Goal: Task Accomplishment & Management: Manage account settings

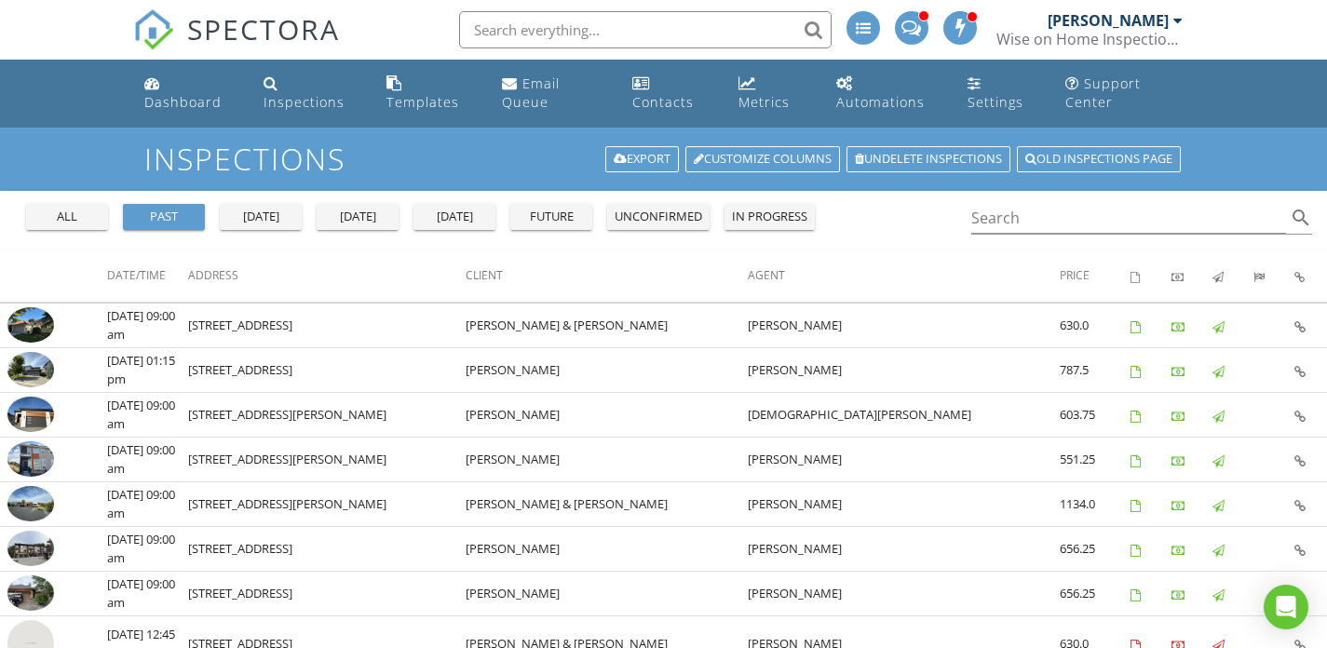
click at [901, 22] on span at bounding box center [911, 26] width 20 height 17
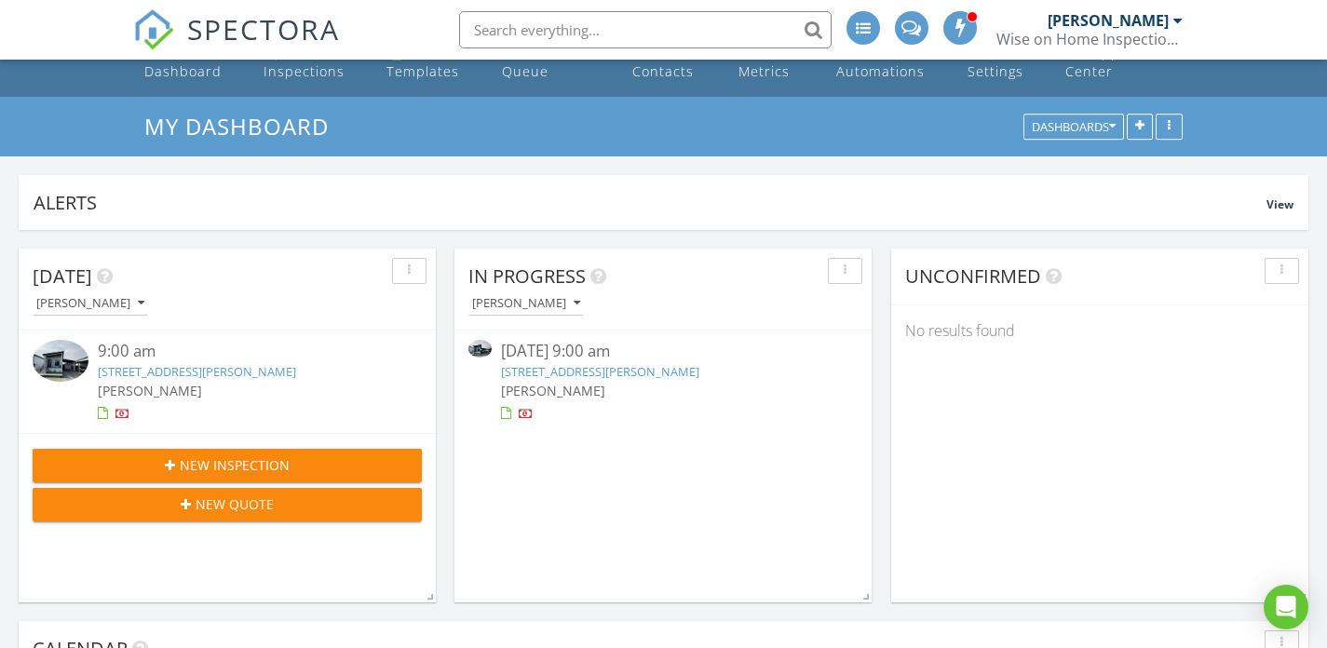
scroll to position [32, 0]
click at [634, 373] on link "8900 Jim Bailey Rd 139, Kelowna, BC V4V 0B5" at bounding box center [600, 370] width 198 height 17
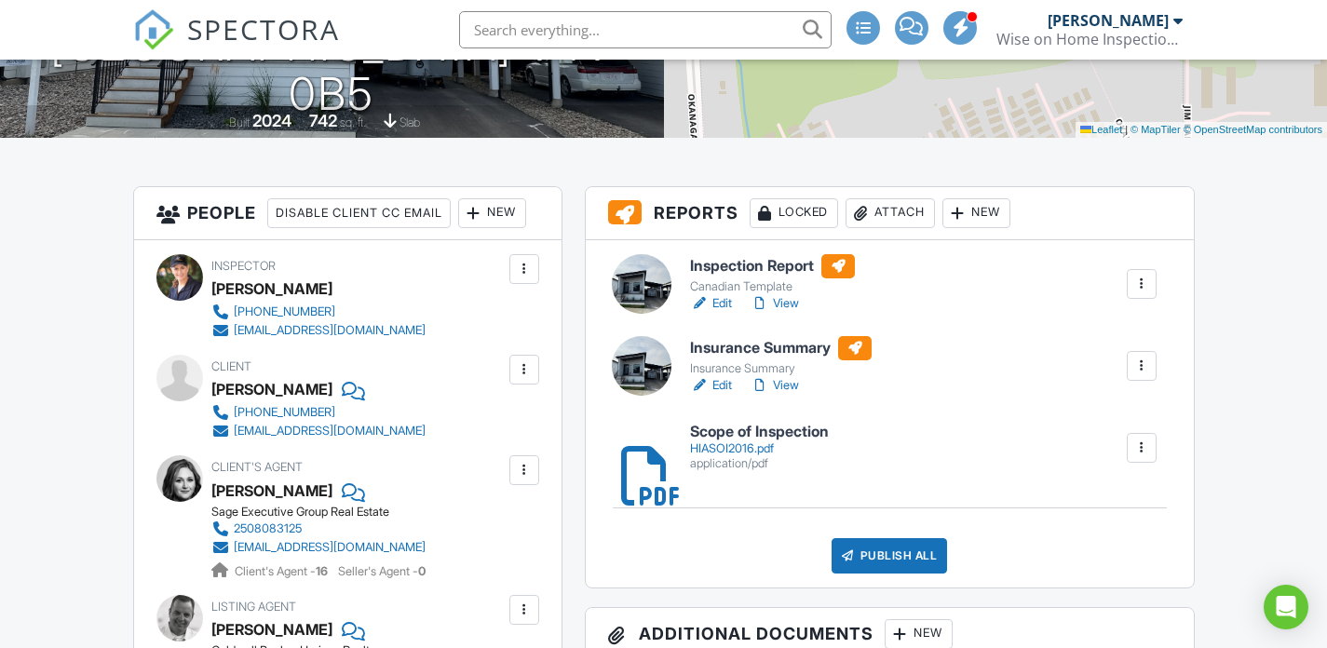
click at [888, 549] on div "Publish All" at bounding box center [889, 555] width 116 height 35
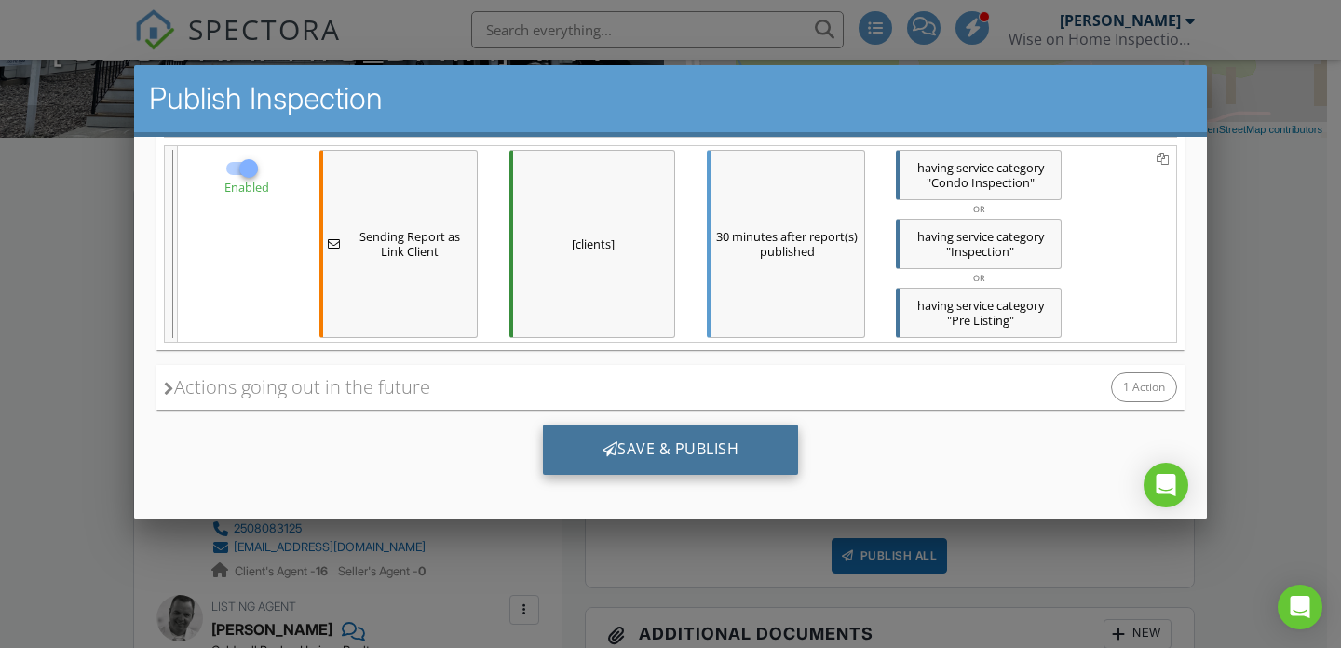
click at [692, 450] on div "Save & Publish" at bounding box center [671, 449] width 256 height 50
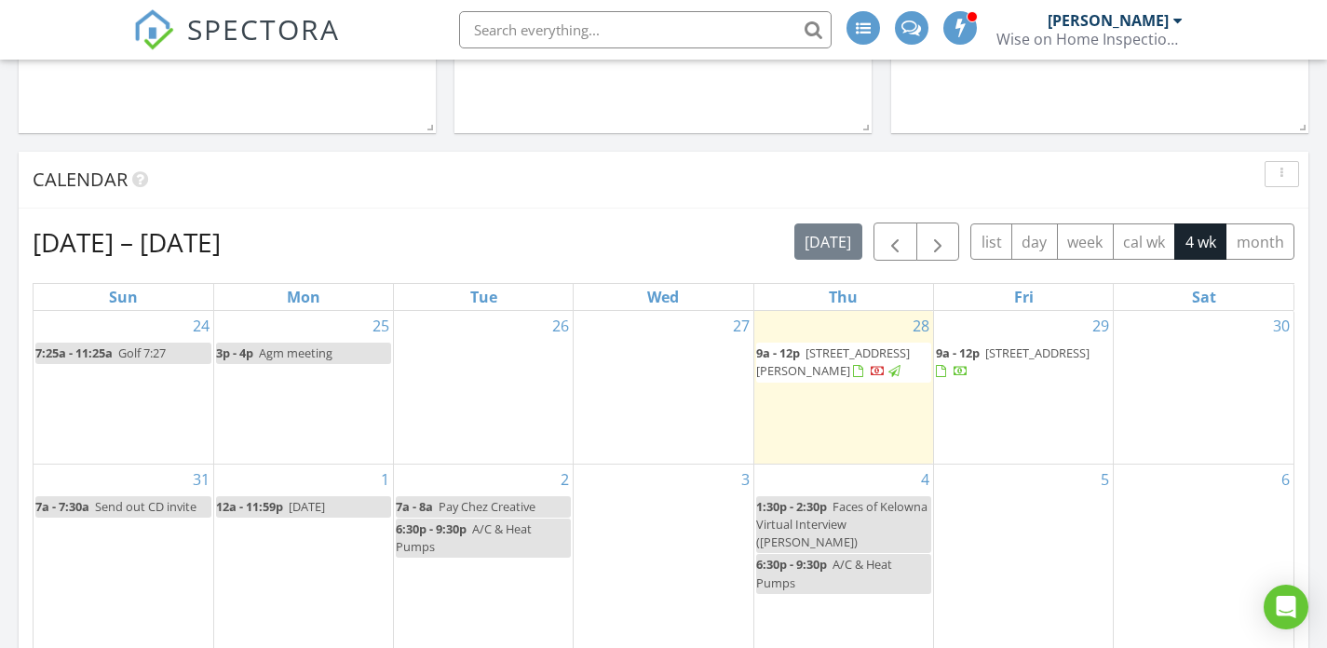
scroll to position [507, 0]
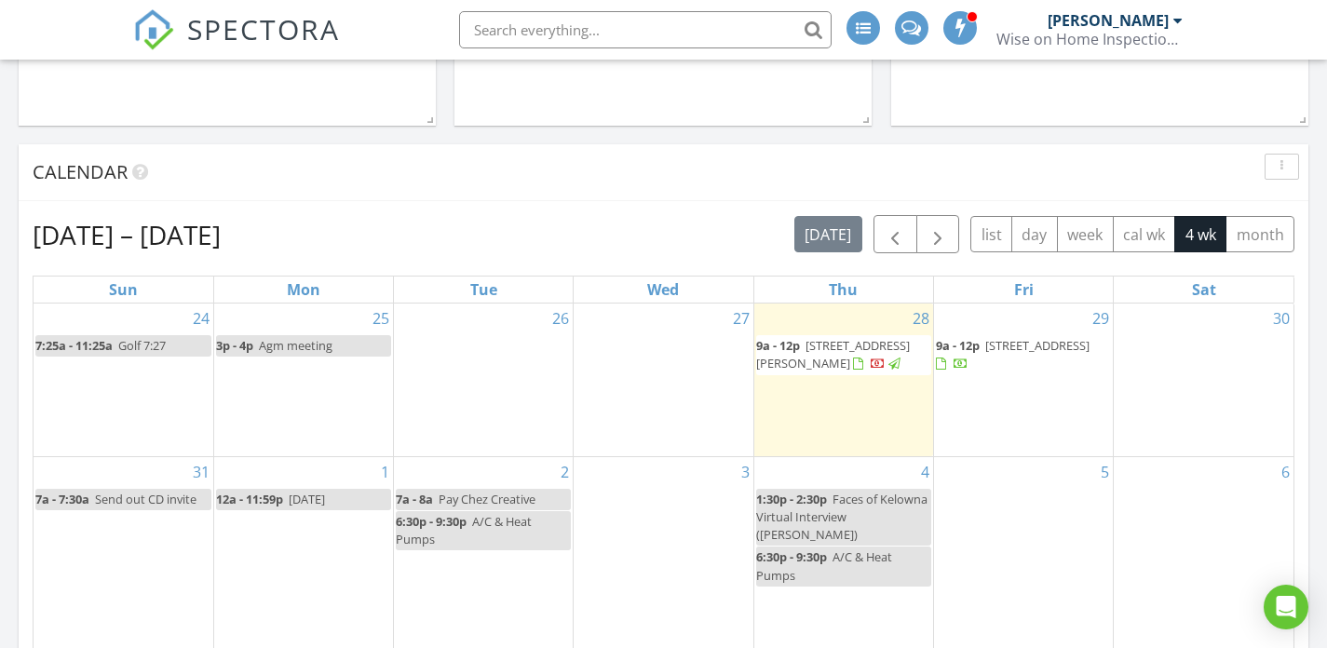
click at [985, 354] on span "3535 Casorso Rd 73, Kelowna V1W 3E1" at bounding box center [1037, 345] width 104 height 17
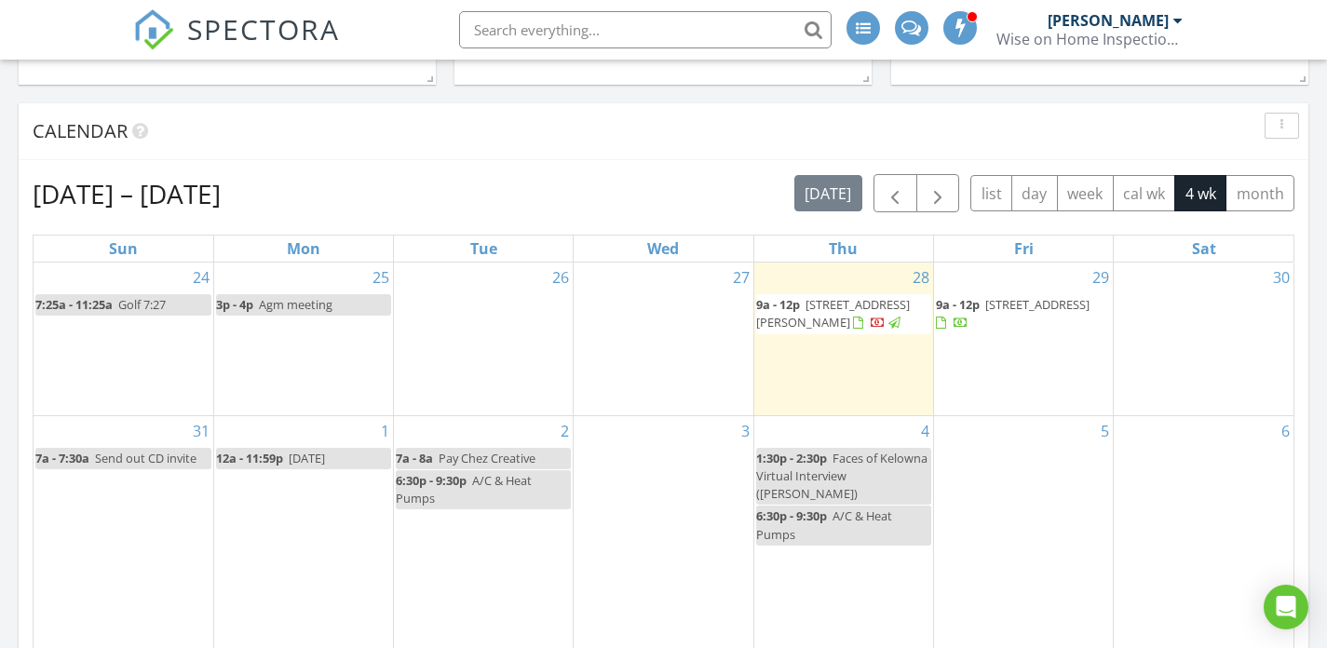
scroll to position [560, 0]
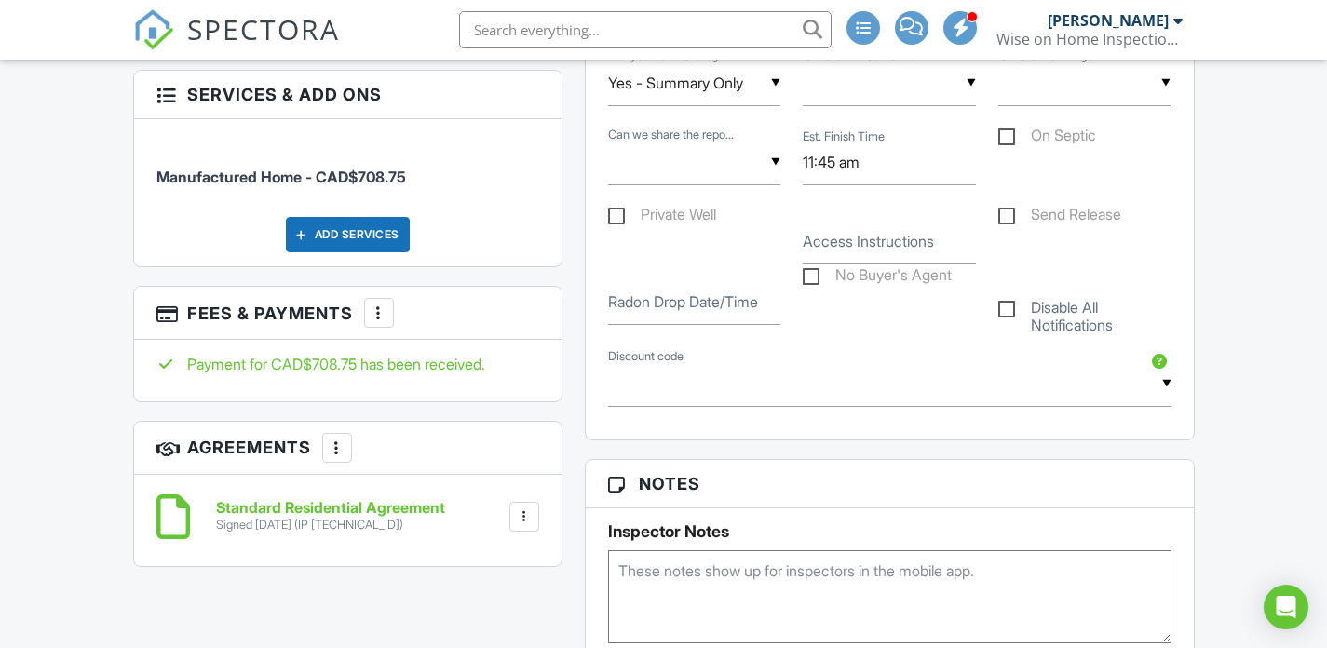
scroll to position [1159, 0]
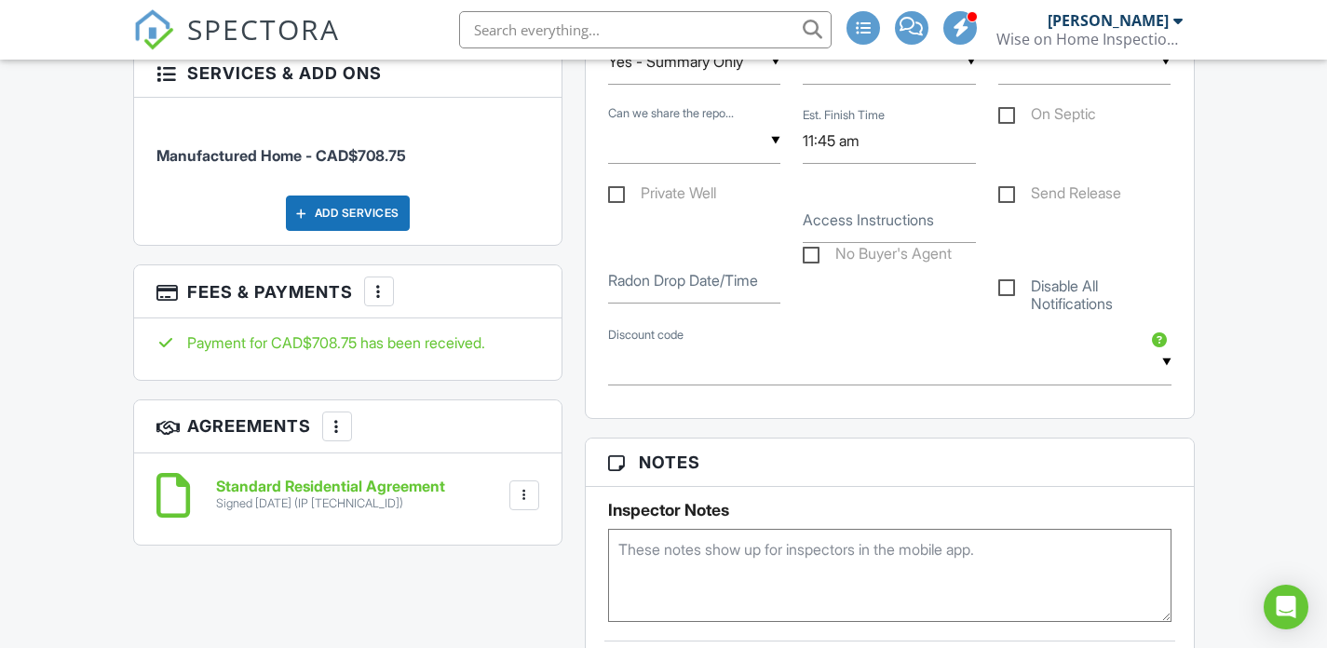
click at [653, 158] on div "▼ Yes No Yes No" at bounding box center [694, 141] width 173 height 46
drag, startPoint x: 644, startPoint y: 233, endPoint x: 694, endPoint y: 241, distance: 50.0
click at [644, 233] on span "Yes" at bounding box center [654, 236] width 54 height 47
type input "Yes"
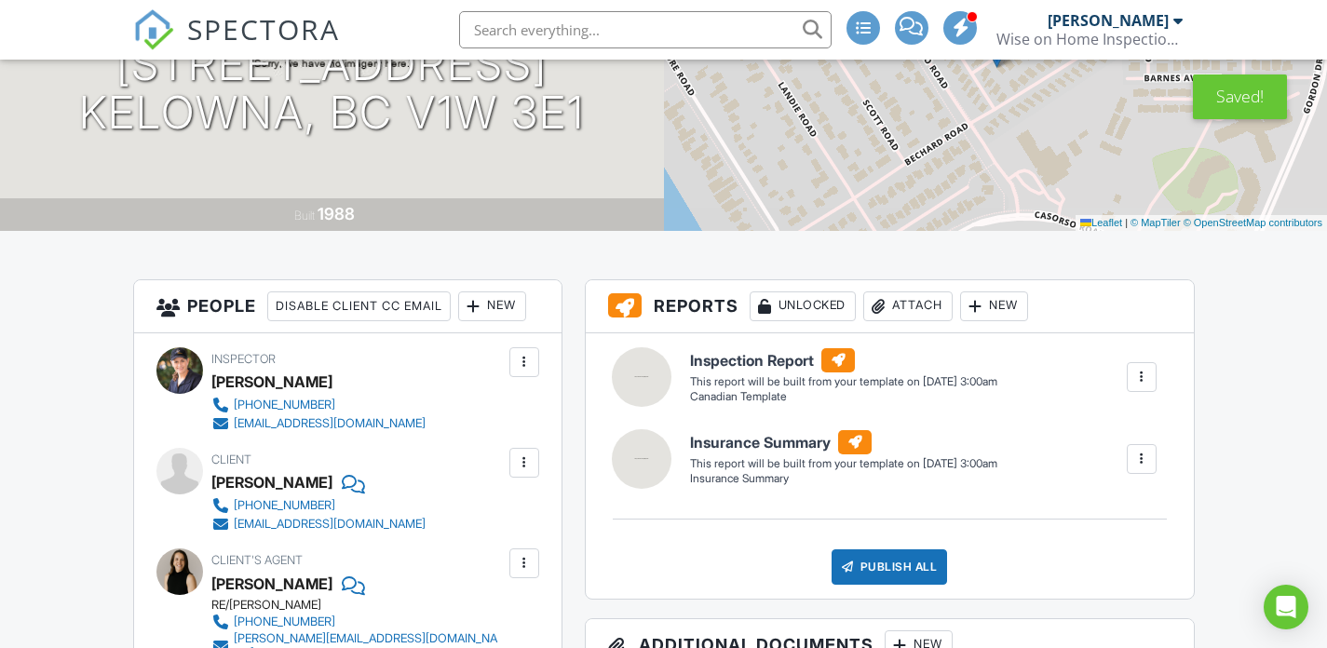
scroll to position [0, 0]
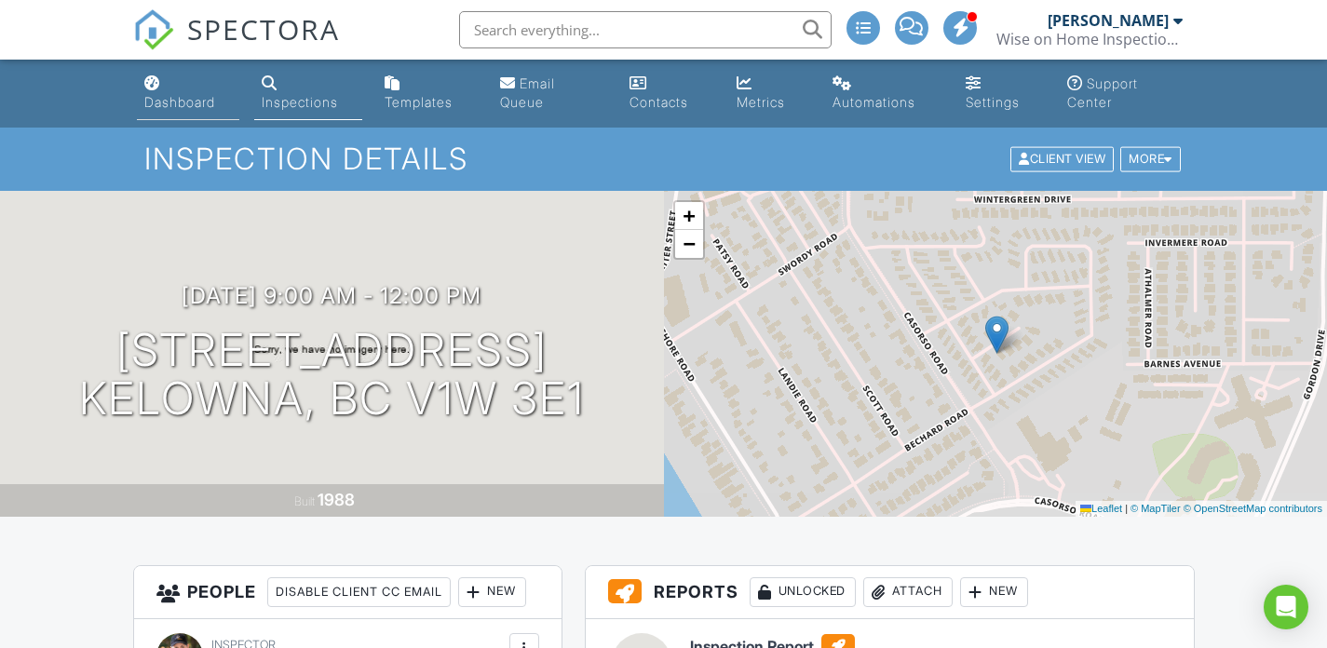
click at [174, 104] on div "Dashboard" at bounding box center [179, 102] width 71 height 16
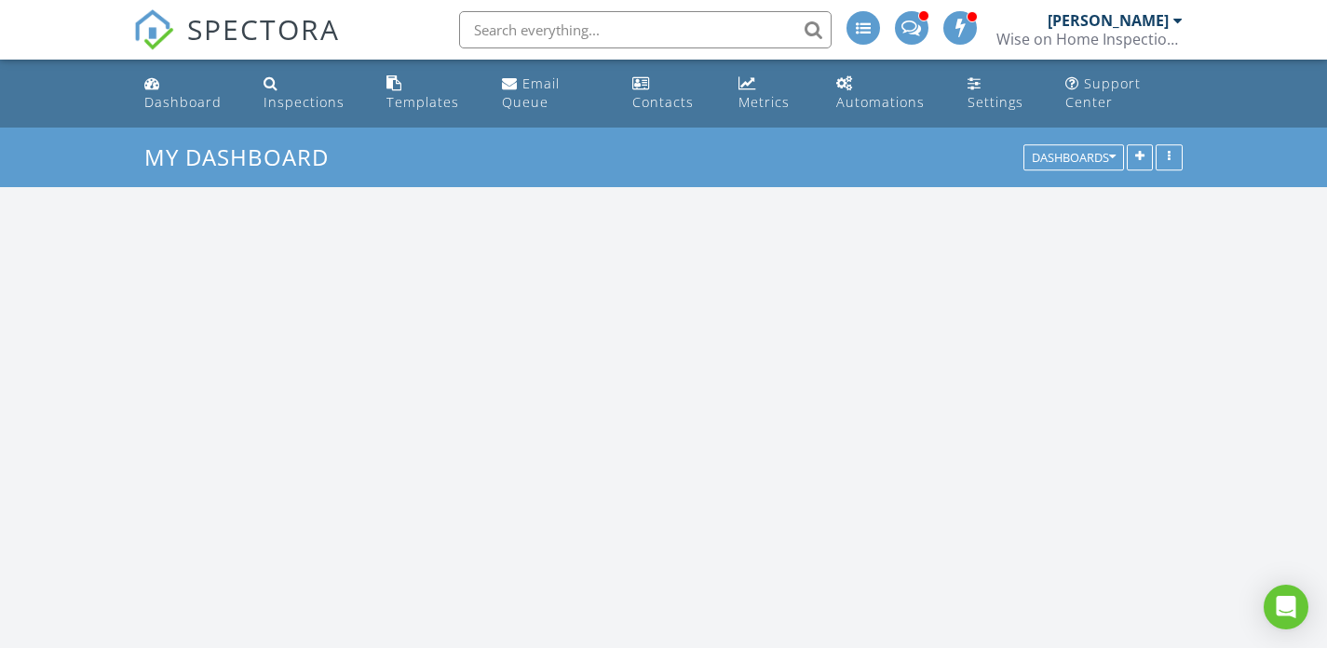
scroll to position [1909, 1355]
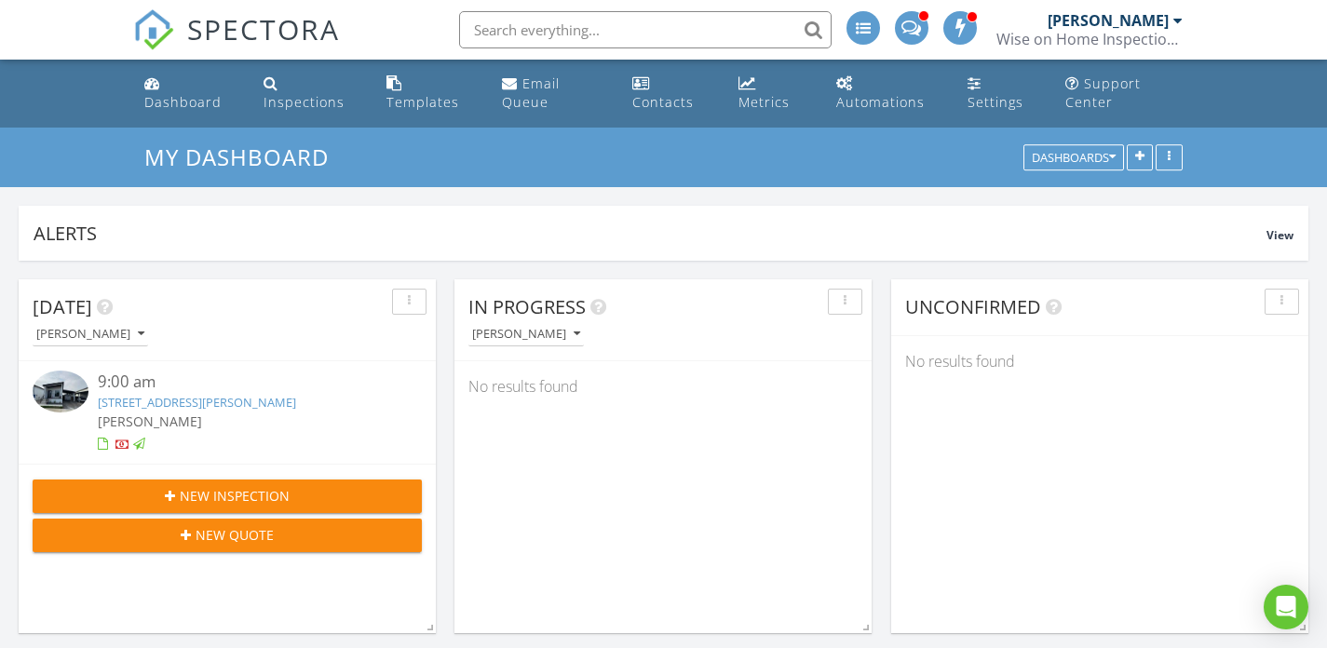
click at [192, 404] on link "[STREET_ADDRESS][PERSON_NAME]" at bounding box center [197, 402] width 198 height 17
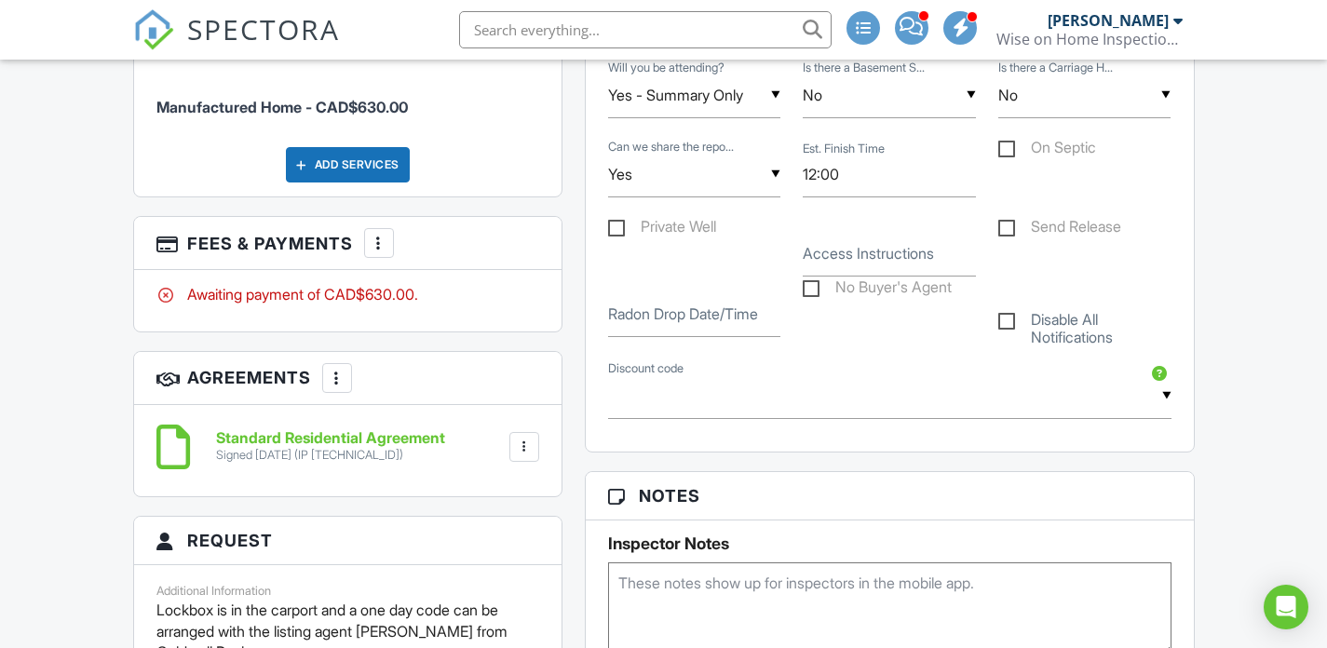
scroll to position [1209, 0]
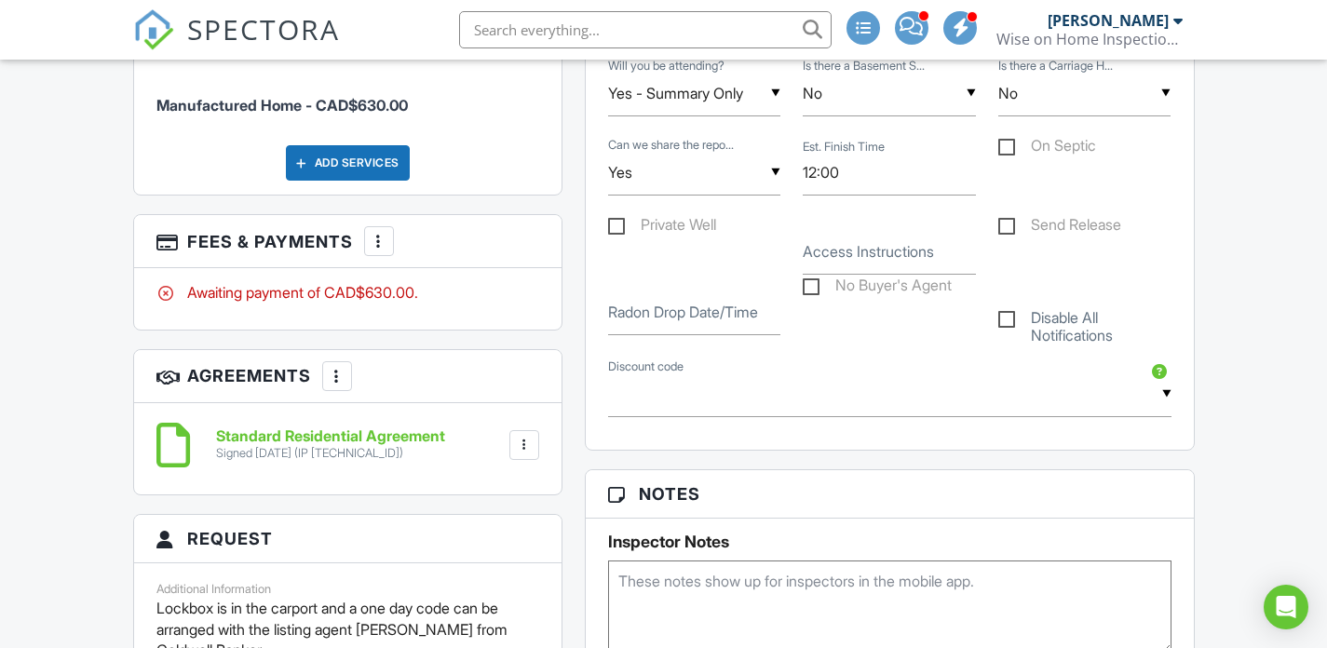
click at [388, 232] on div at bounding box center [379, 241] width 19 height 19
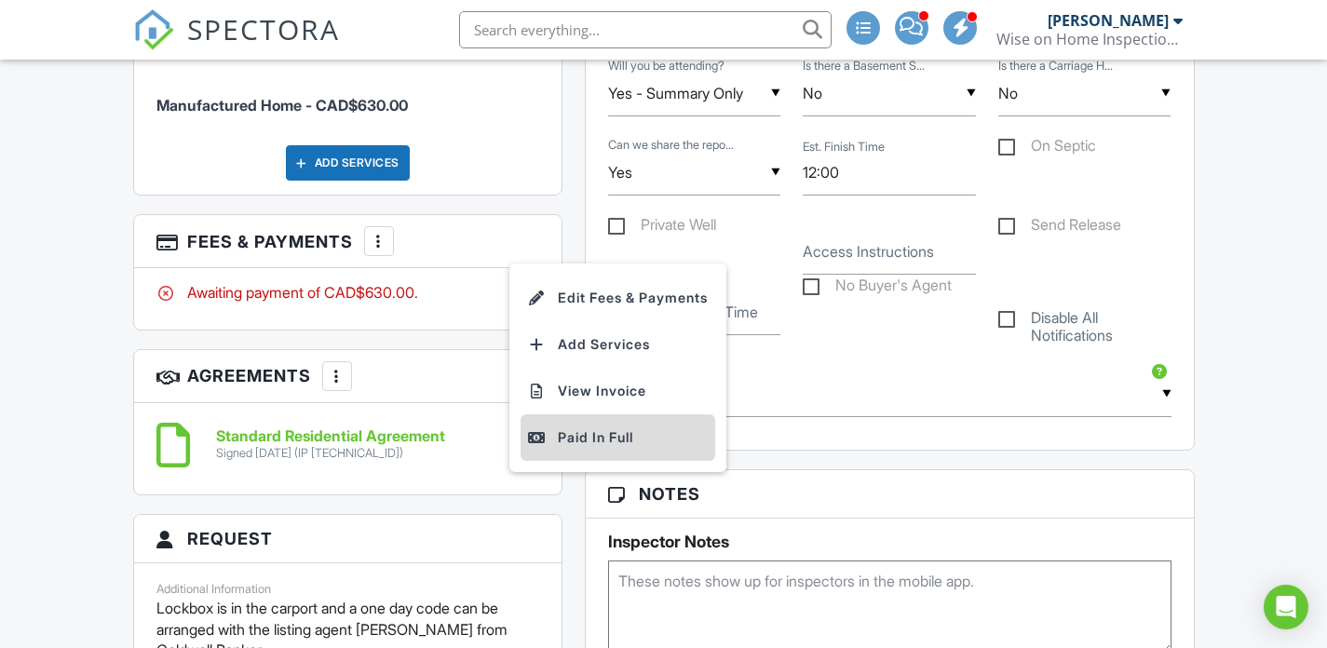
click at [598, 426] on div "Paid In Full" at bounding box center [618, 437] width 180 height 22
